Goal: Task Accomplishment & Management: Complete application form

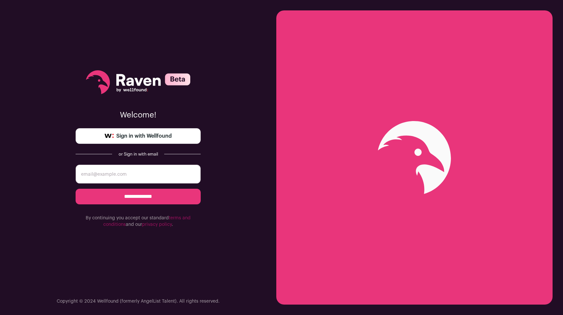
click at [166, 135] on span "Sign in with Wellfound" at bounding box center [143, 136] width 55 height 8
click at [153, 172] on input "email" at bounding box center [138, 174] width 125 height 19
type input "romang31@gmail.com"
click at [148, 197] on input "**********" at bounding box center [138, 197] width 125 height 16
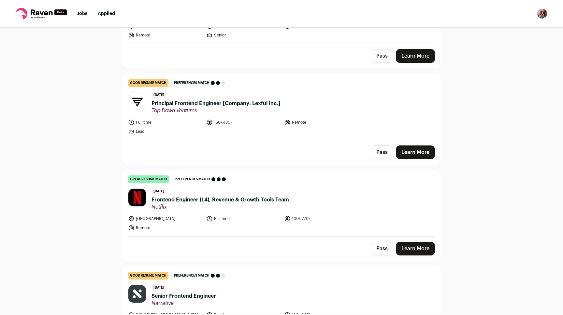
scroll to position [214, 0]
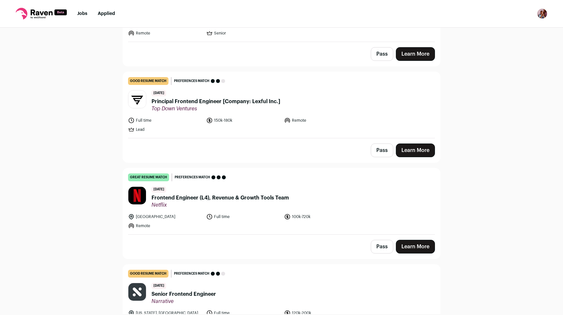
click at [214, 199] on span "Frontend Engineer (L4), Revenue & Growth Tools Team" at bounding box center [221, 198] width 138 height 8
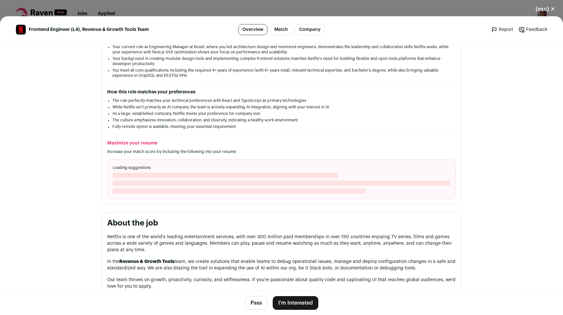
scroll to position [155, 0]
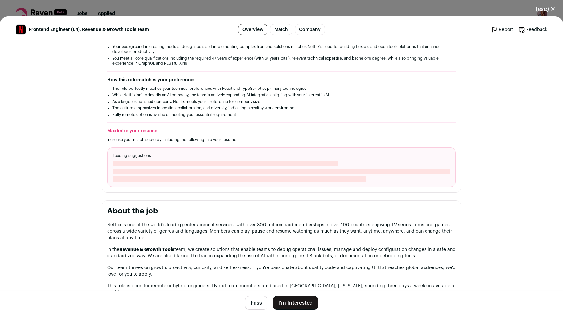
click at [295, 305] on button "I'm Interested" at bounding box center [296, 304] width 46 height 14
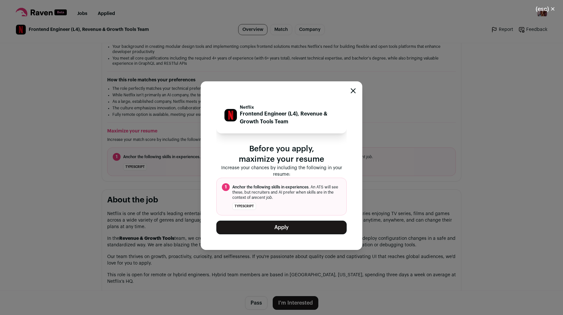
click at [282, 228] on button "Apply" at bounding box center [281, 228] width 130 height 14
